Goal: Task Accomplishment & Management: Use online tool/utility

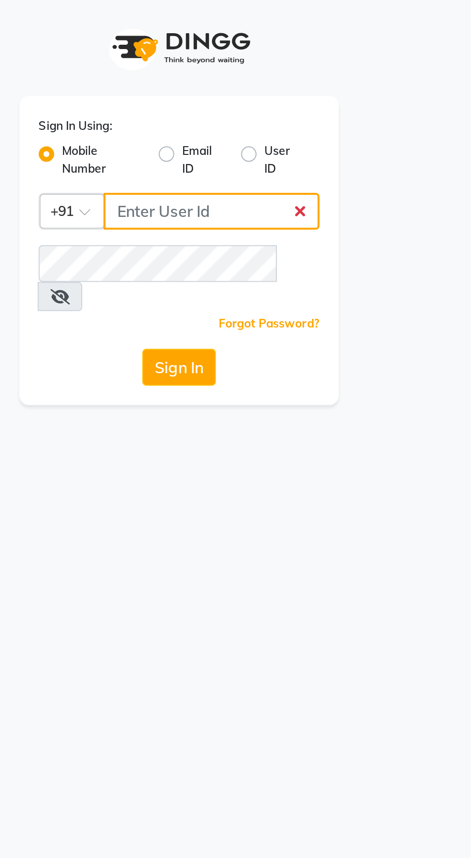
type input "9987786288"
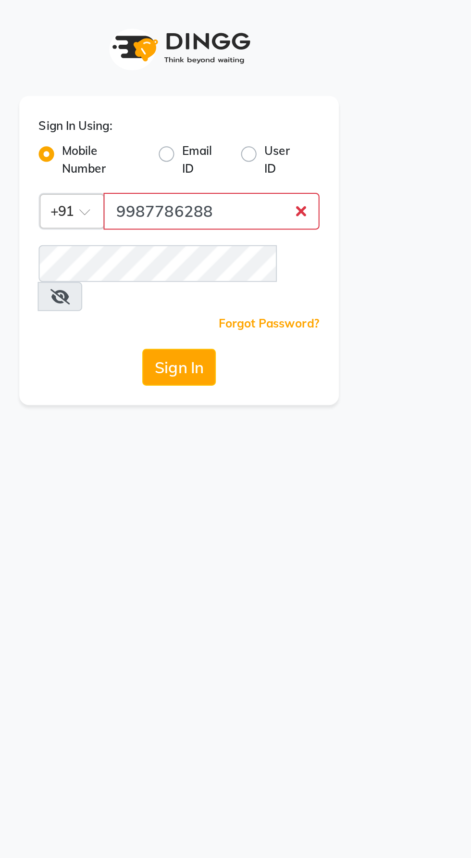
click at [217, 173] on button "Sign In" at bounding box center [235, 182] width 37 height 18
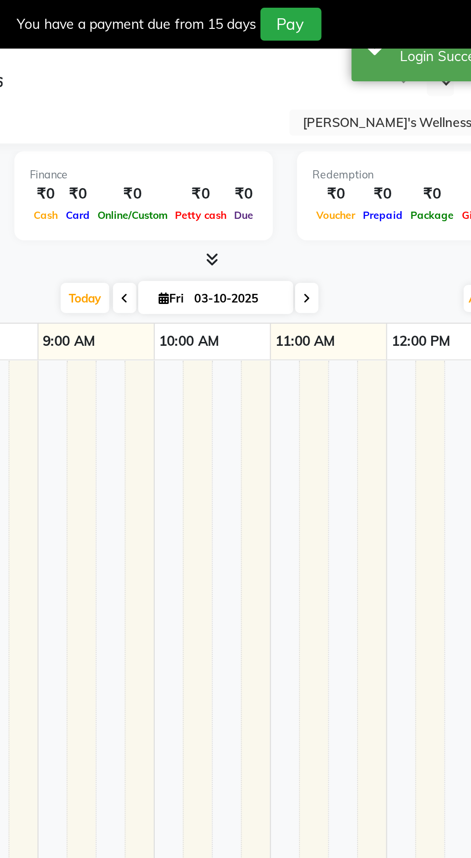
select select "en"
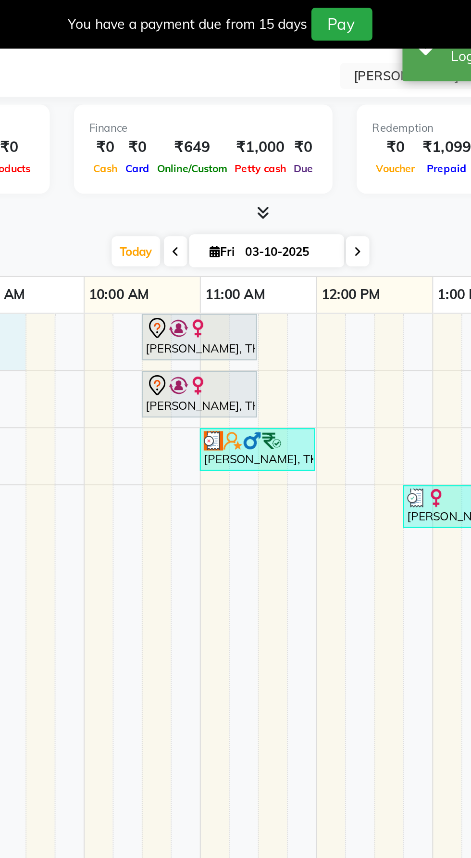
select select "66471"
select select "480"
select select "tentative"
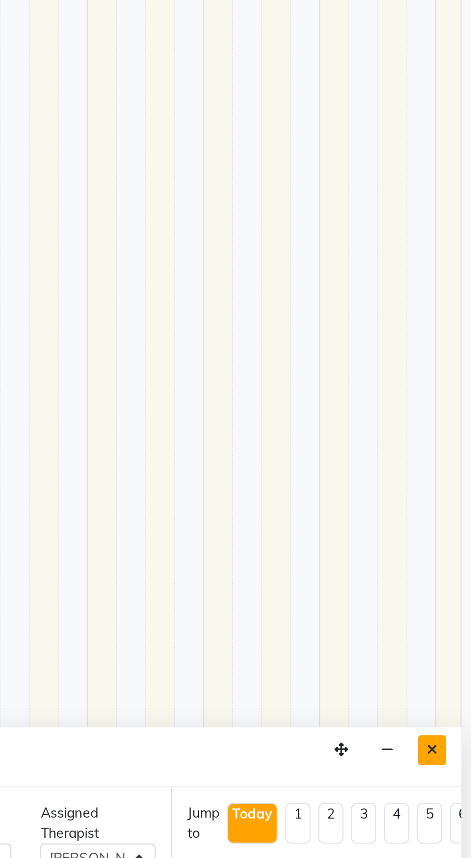
click at [452, 645] on icon "Close" at bounding box center [451, 647] width 5 height 7
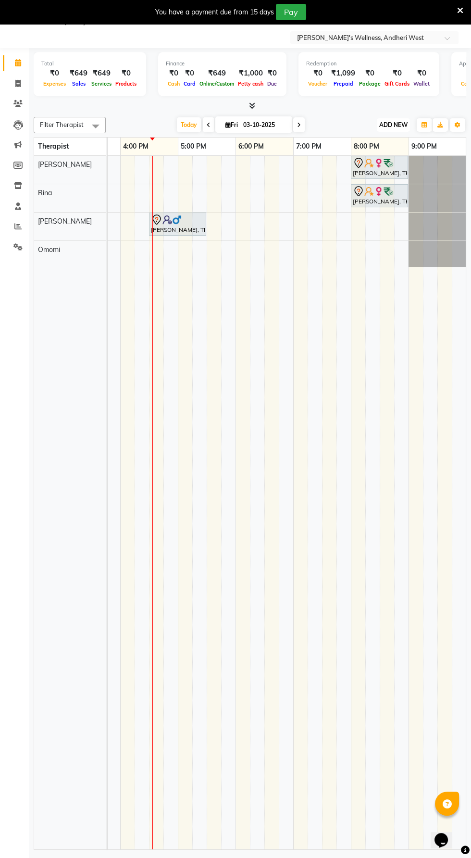
click at [401, 123] on span "ADD NEW" at bounding box center [394, 124] width 28 height 7
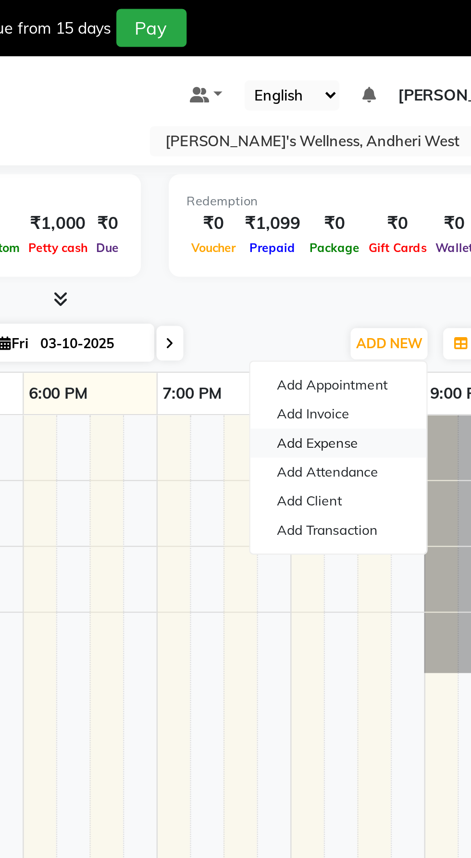
click at [386, 192] on link "Add Expense" at bounding box center [372, 191] width 76 height 13
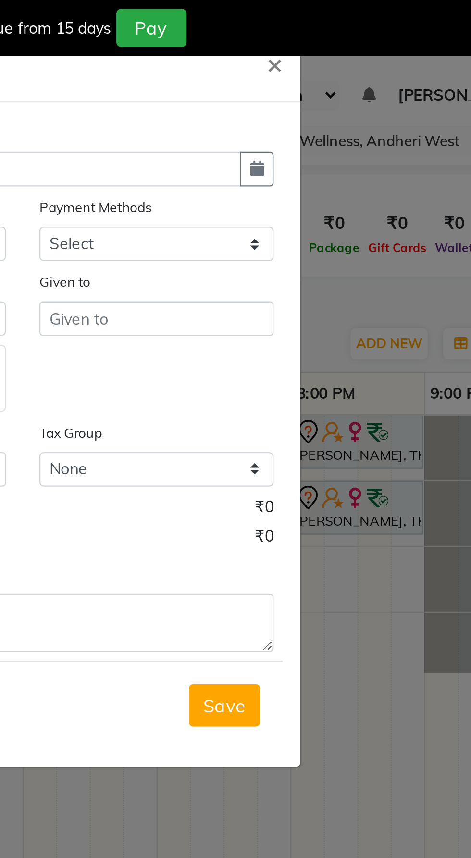
select select "1"
select select "6488"
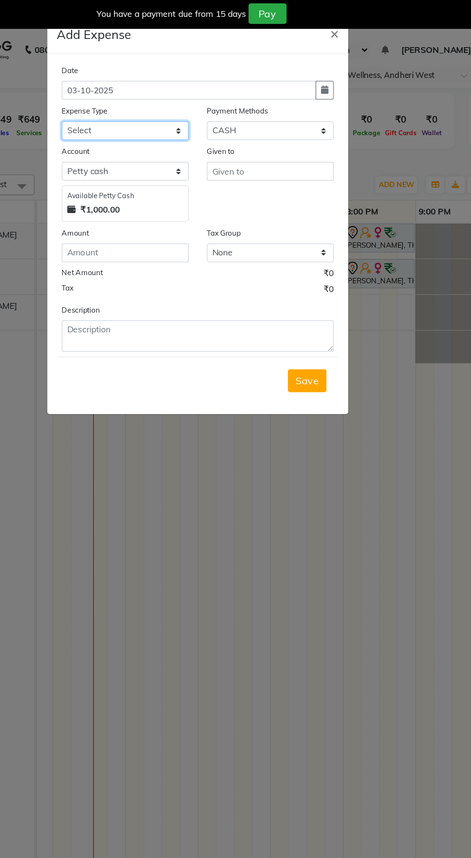
click at [211, 108] on select "Select Advance Salary Bank charges Car maintenance Cash transfer to bank Cash t…" at bounding box center [177, 105] width 101 height 15
select select "10"
click at [127, 98] on select "Select Advance Salary Bank charges Car maintenance Cash transfer to bank Cash t…" at bounding box center [177, 105] width 101 height 15
click at [203, 205] on input "number" at bounding box center [177, 202] width 101 height 15
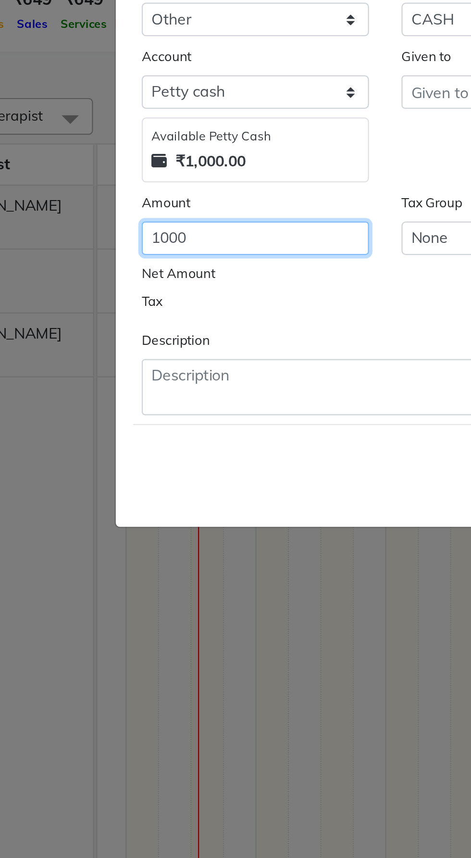
type input "1000"
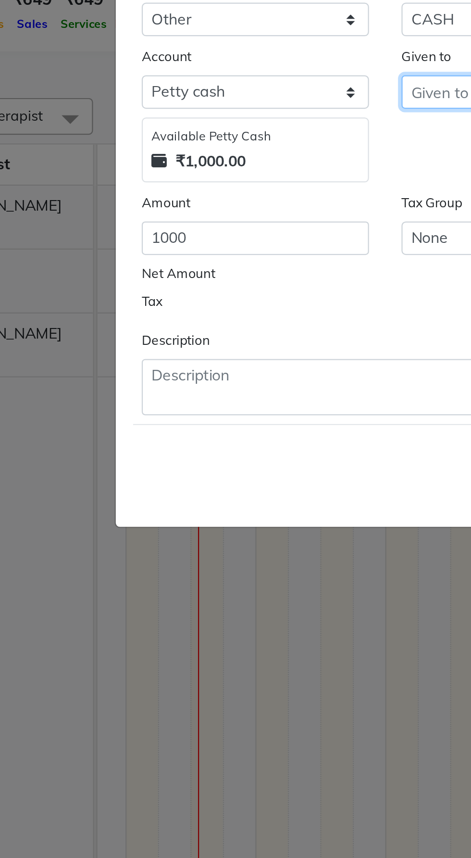
click at [256, 135] on input "text" at bounding box center [293, 137] width 101 height 15
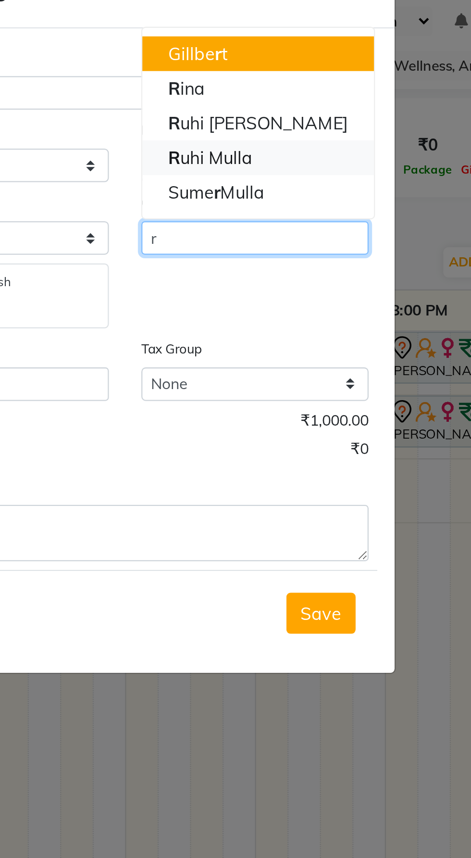
click at [288, 103] on ngb-highlight "R uhi Mulla" at bounding box center [274, 102] width 38 height 10
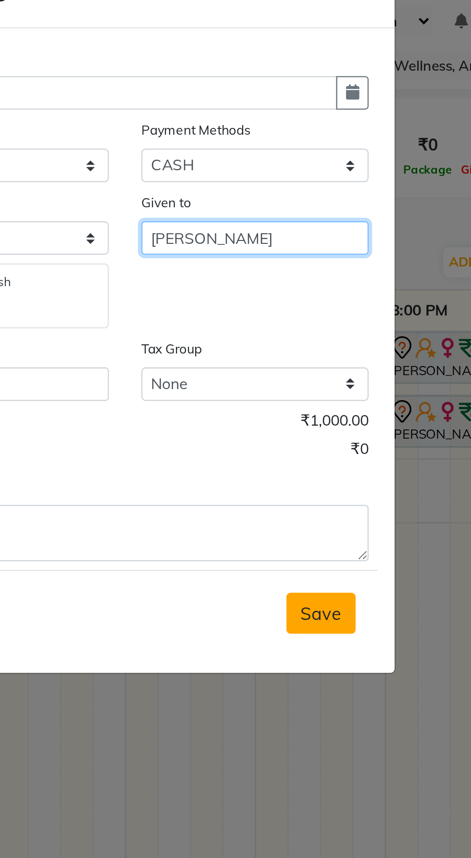
type input "[PERSON_NAME]"
click at [323, 307] on span "Save" at bounding box center [323, 304] width 18 height 10
